Goal: Check status: Check status

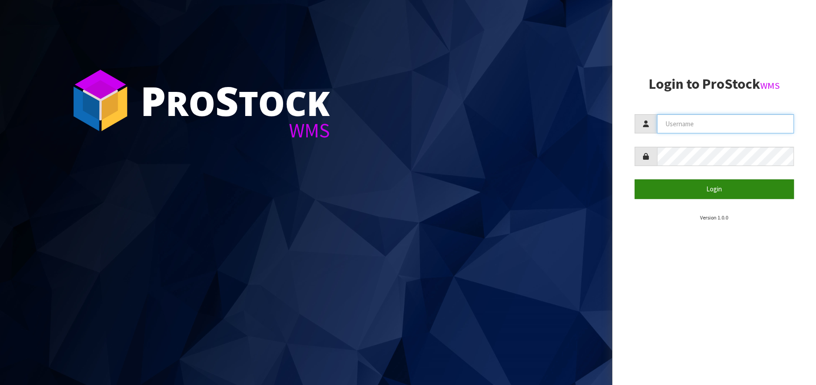
type input "[EMAIL_ADDRESS][DOMAIN_NAME]"
click at [691, 191] on button "Login" at bounding box center [715, 188] width 160 height 19
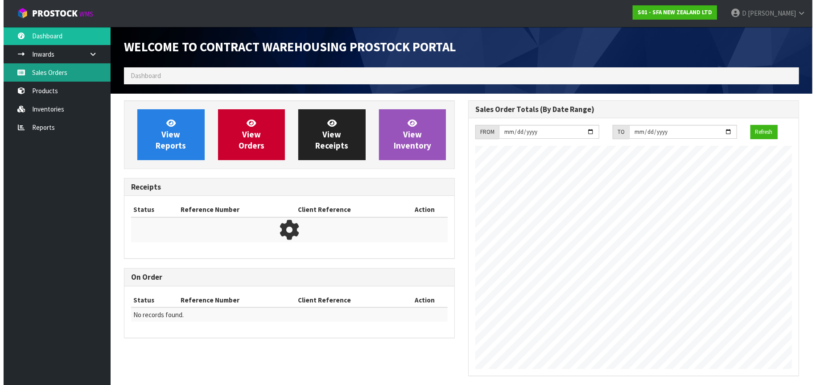
scroll to position [494, 344]
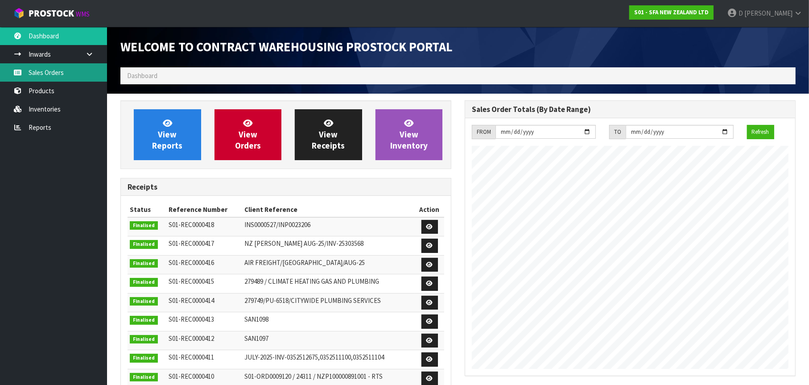
click at [58, 67] on link "Sales Orders" at bounding box center [53, 72] width 107 height 18
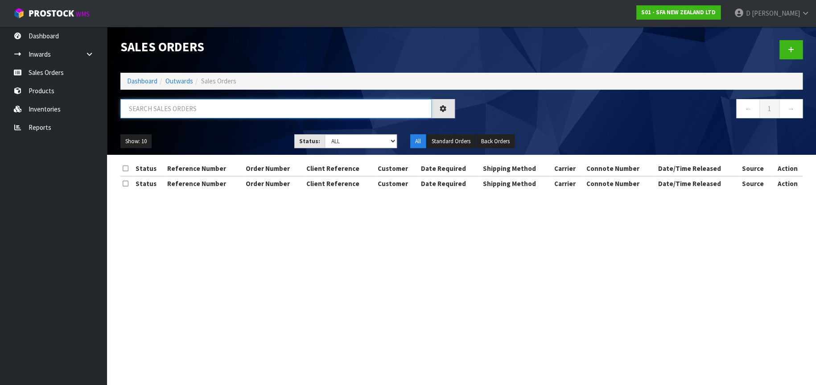
click at [140, 114] on input "text" at bounding box center [275, 108] width 311 height 19
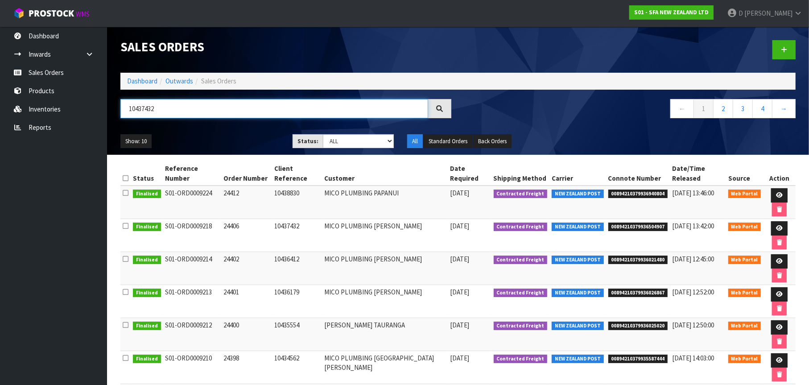
type input "10437432"
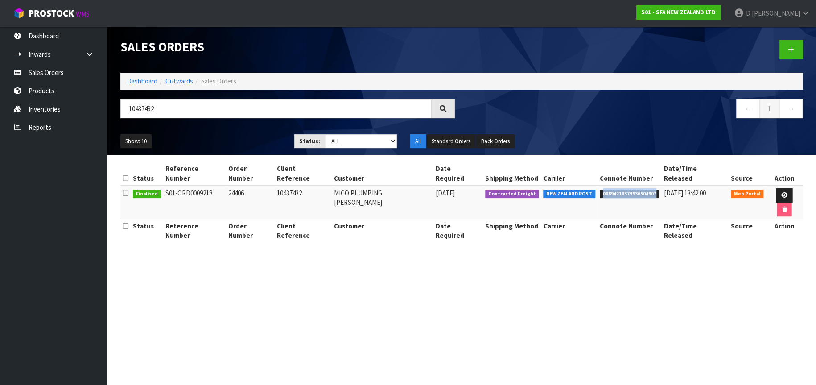
drag, startPoint x: 646, startPoint y: 182, endPoint x: 591, endPoint y: 189, distance: 55.4
click at [598, 189] on td "00894210379936504907" at bounding box center [630, 202] width 64 height 33
copy span "00894210379936504907"
